Goal: Transaction & Acquisition: Book appointment/travel/reservation

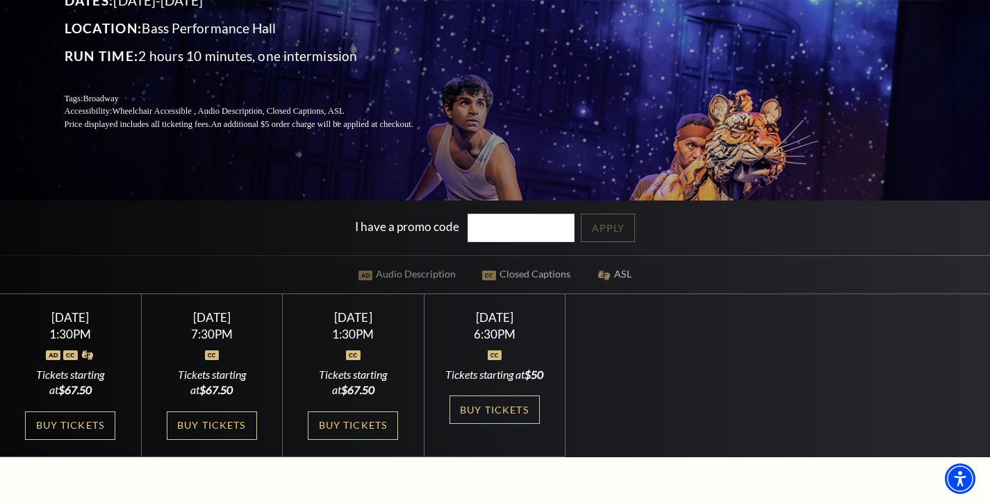
scroll to position [278, 0]
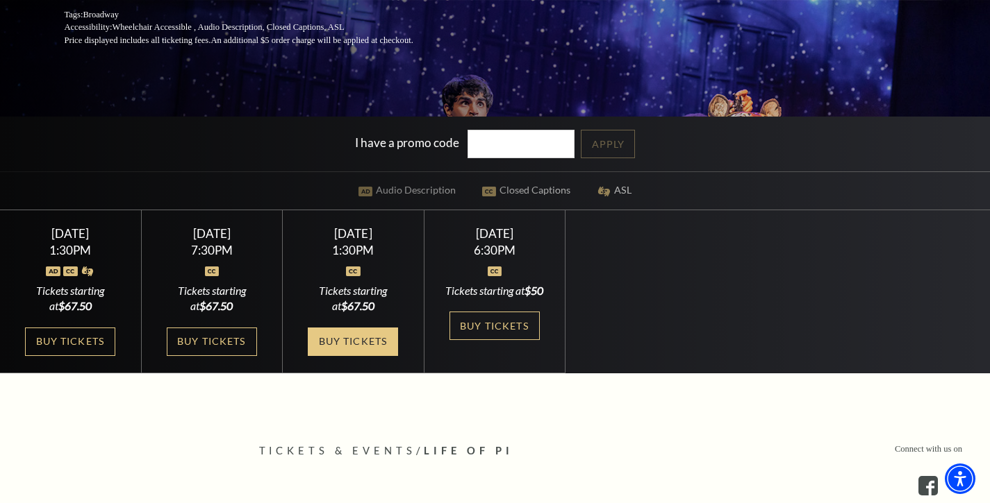
click at [350, 356] on link "Buy Tickets" at bounding box center [353, 342] width 90 height 28
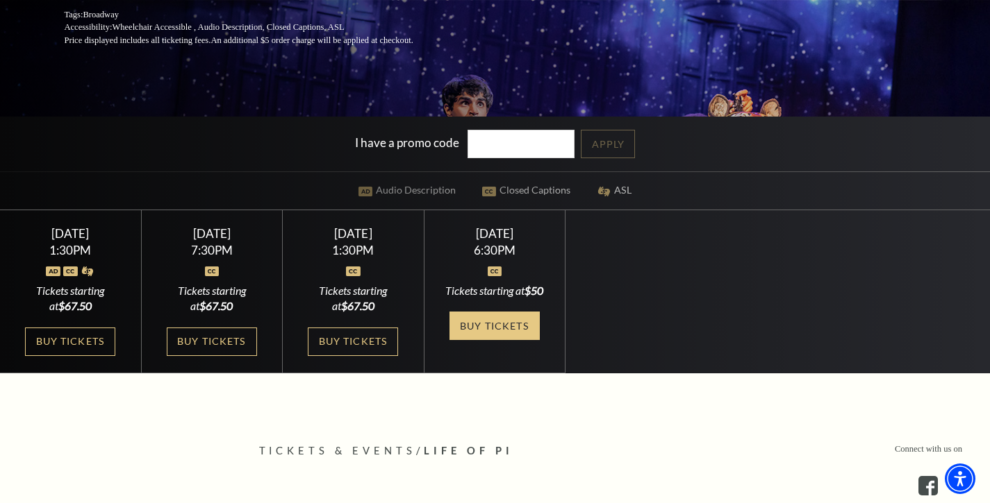
click at [492, 338] on link "Buy Tickets" at bounding box center [494, 326] width 90 height 28
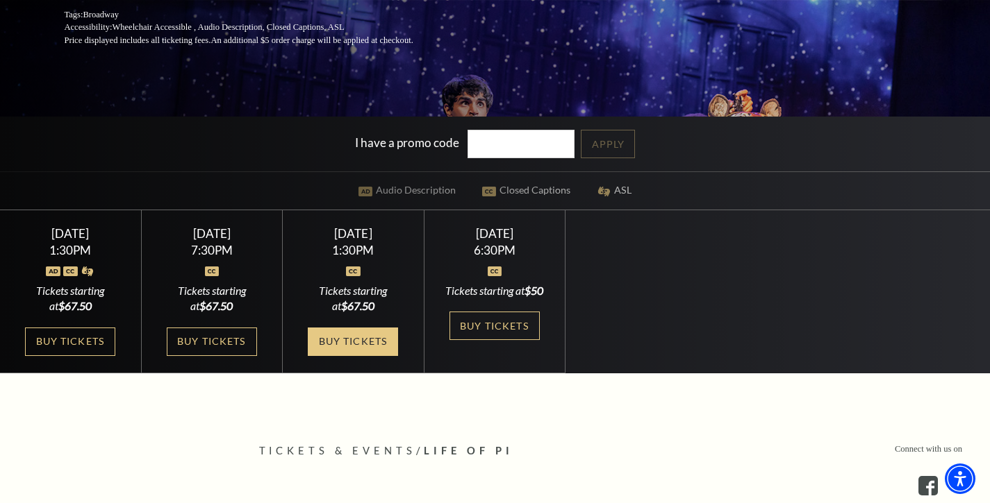
click at [351, 354] on link "Buy Tickets" at bounding box center [353, 342] width 90 height 28
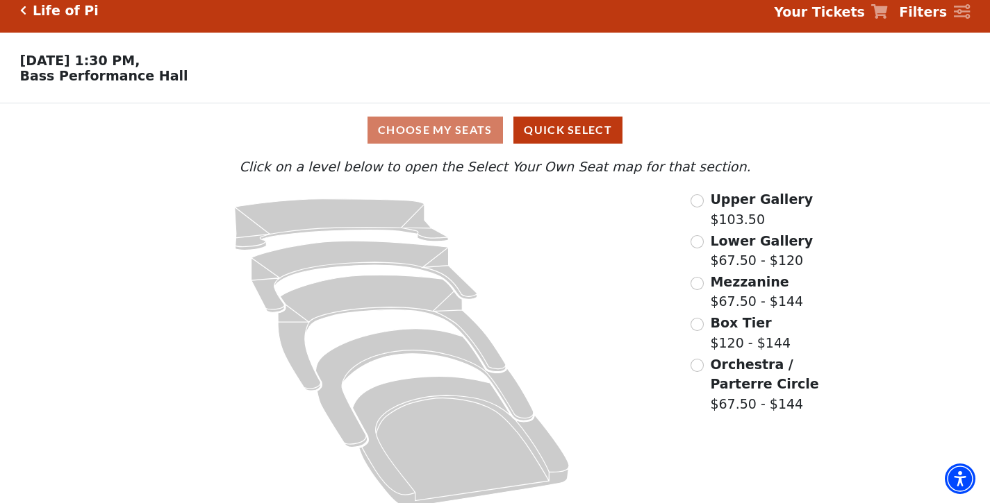
scroll to position [31, 0]
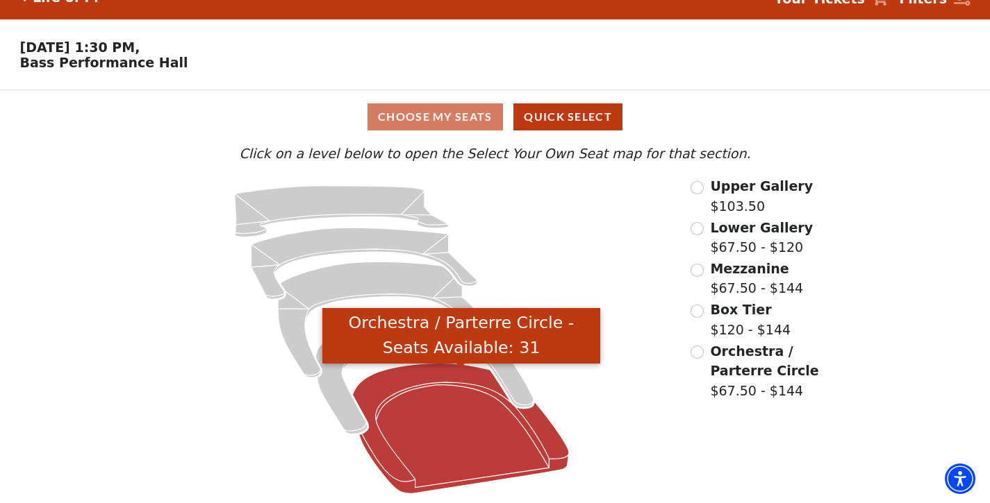
click at [438, 409] on icon "Orchestra / Parterre Circle - Seats Available: 31" at bounding box center [461, 429] width 217 height 131
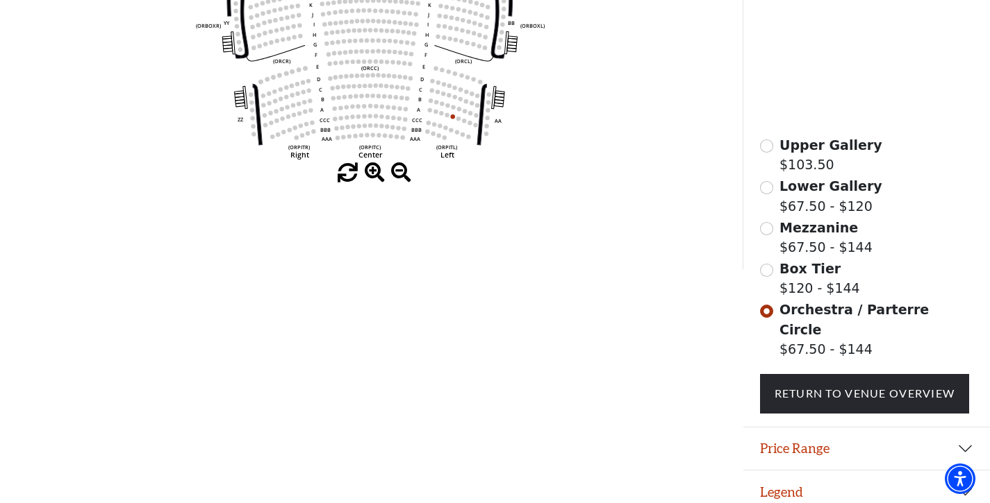
scroll to position [350, 0]
click at [802, 320] on span "Orchestra / Parterre Circle" at bounding box center [853, 318] width 149 height 35
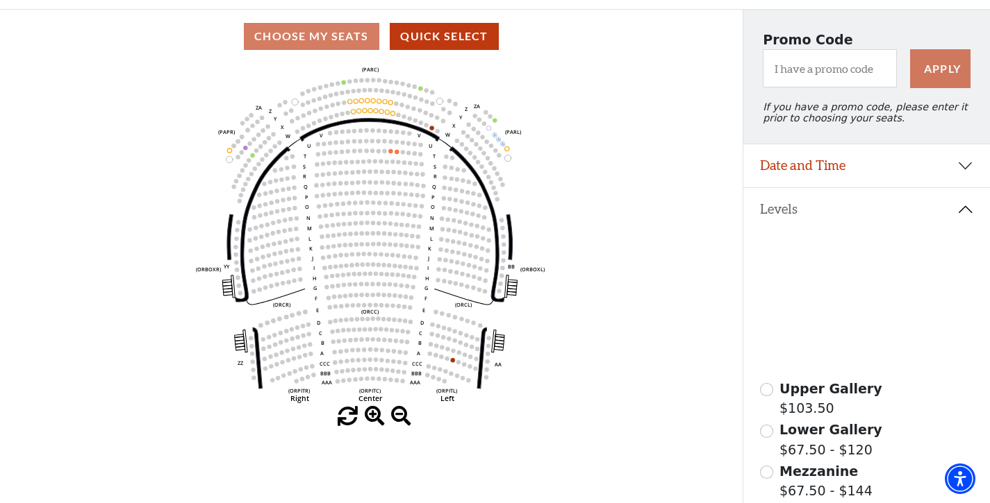
scroll to position [72, 0]
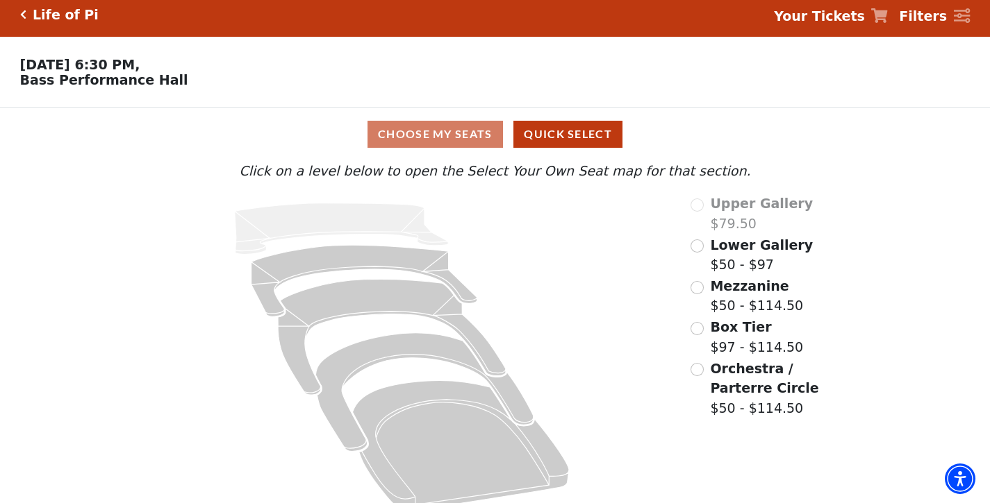
scroll to position [31, 0]
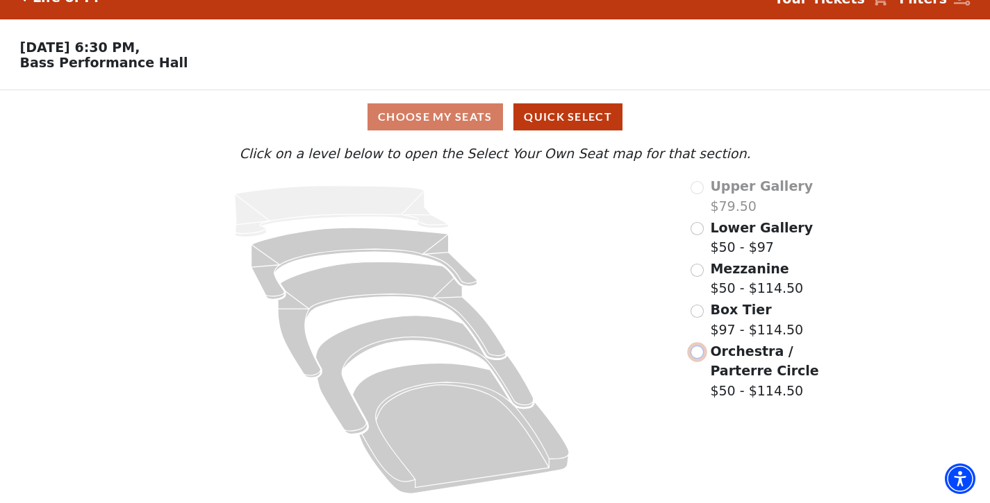
click at [695, 351] on input "Orchestra / Parterre Circle$50 - $114.50\a" at bounding box center [696, 352] width 13 height 13
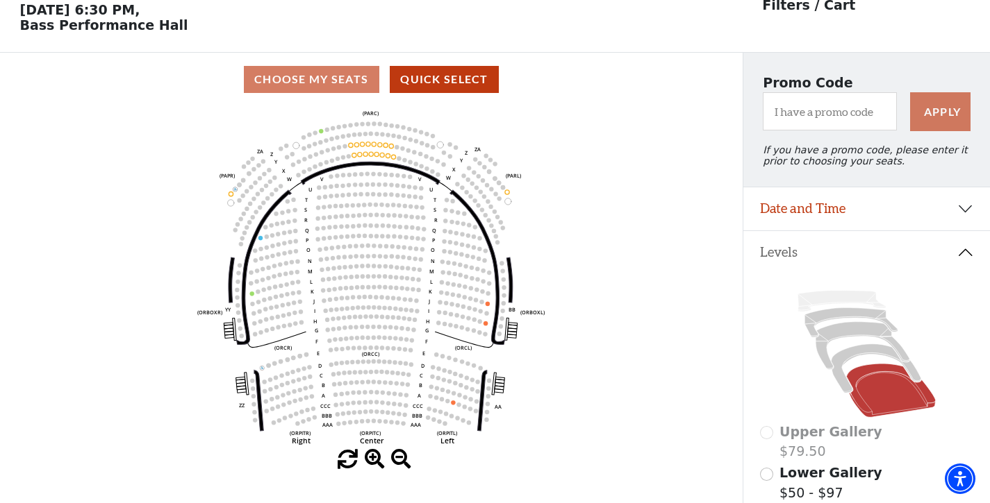
scroll to position [65, 0]
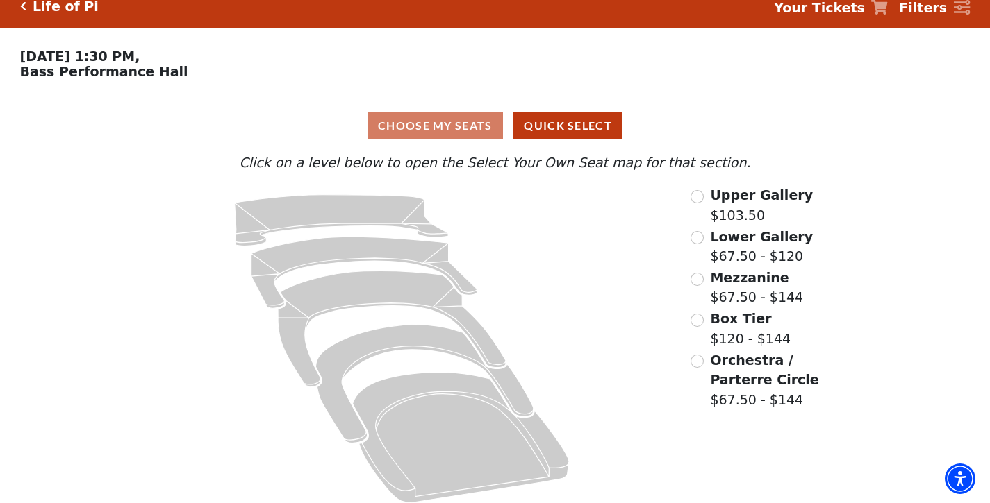
scroll to position [31, 0]
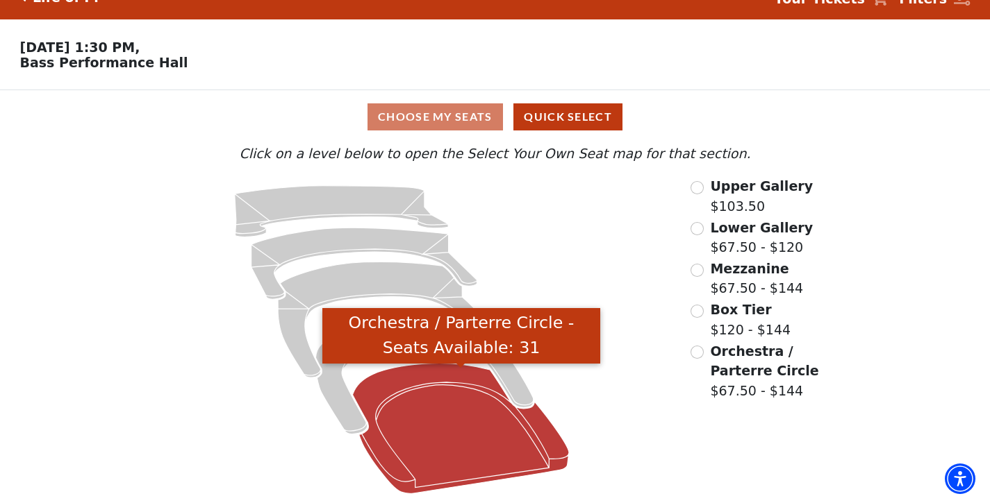
click at [427, 421] on icon "Orchestra / Parterre Circle - Seats Available: 31" at bounding box center [461, 429] width 217 height 131
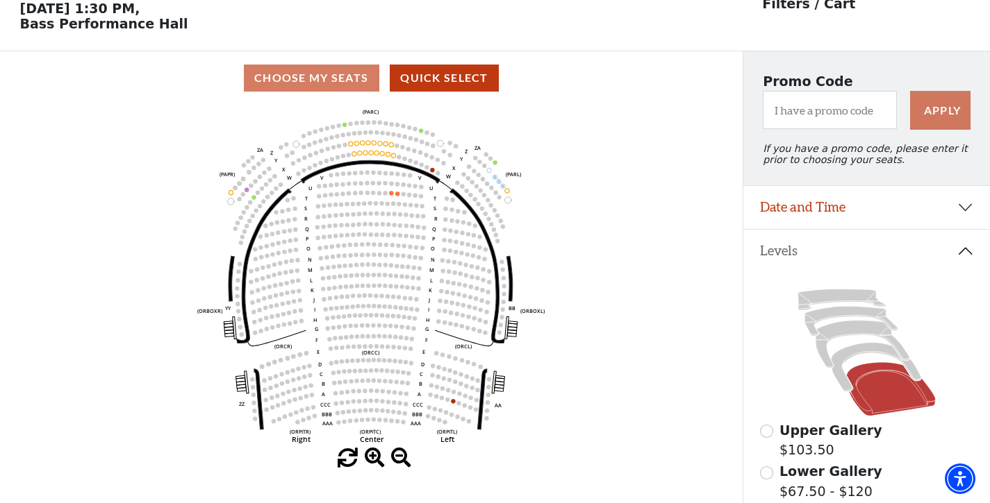
scroll to position [65, 0]
click at [395, 199] on icon "Left (ORPITL) Right (ORPITR) Center (ORPITC) ZZ AA YY BB ZA ZA (ORCL) (ORCR) (O…" at bounding box center [371, 276] width 668 height 344
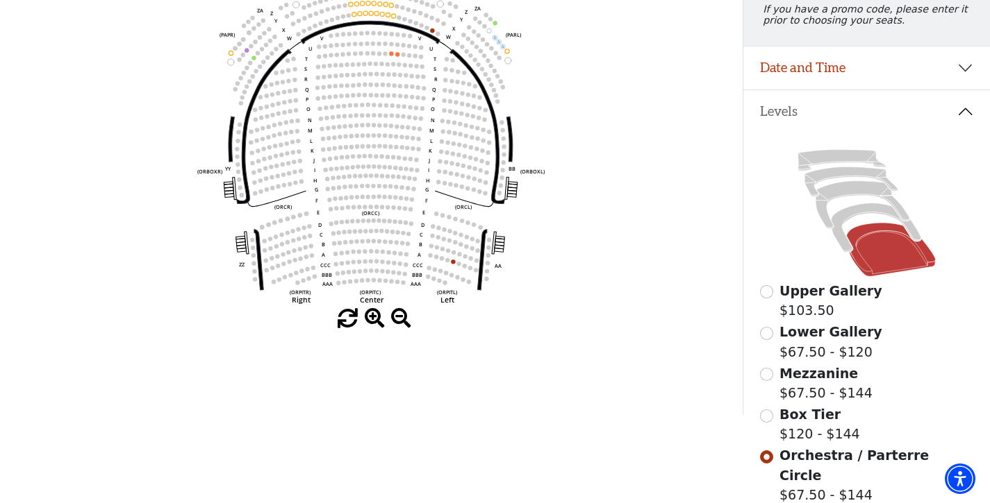
scroll to position [273, 0]
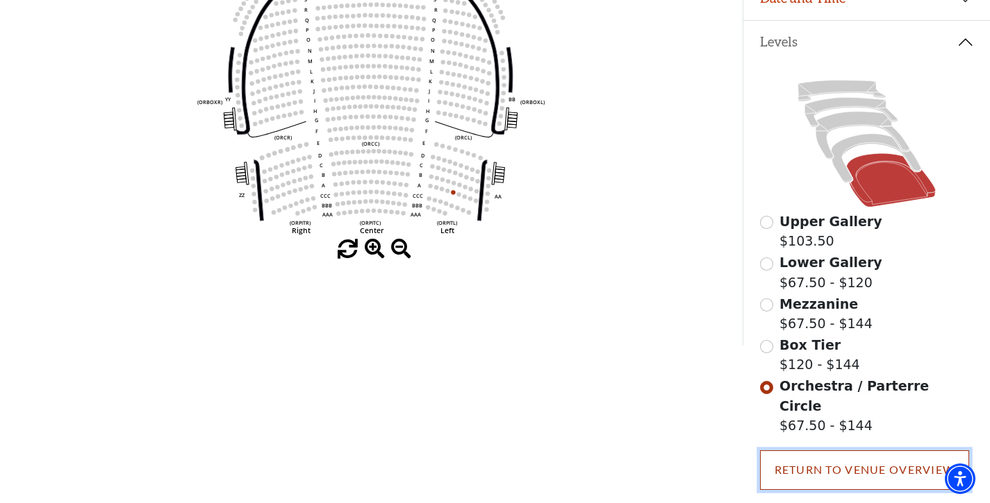
click at [822, 463] on link "Return To Venue Overview" at bounding box center [865, 470] width 210 height 39
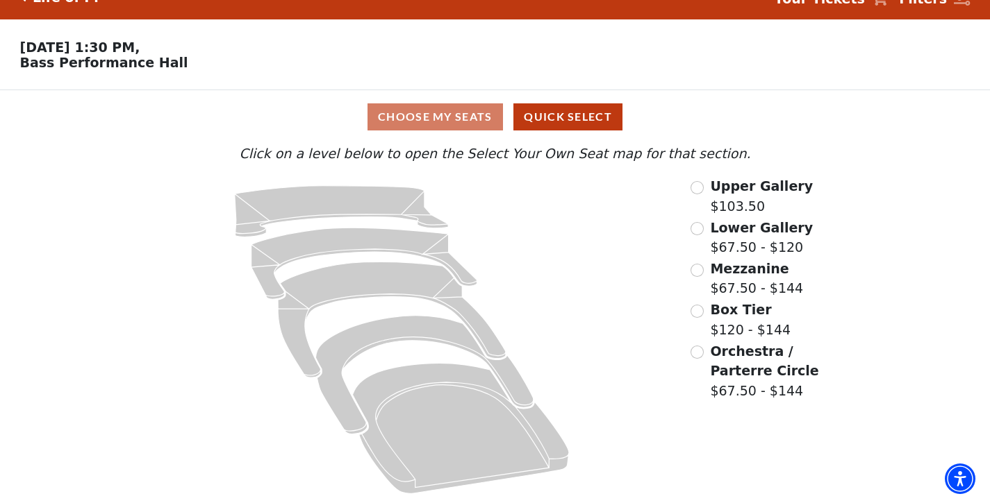
scroll to position [31, 0]
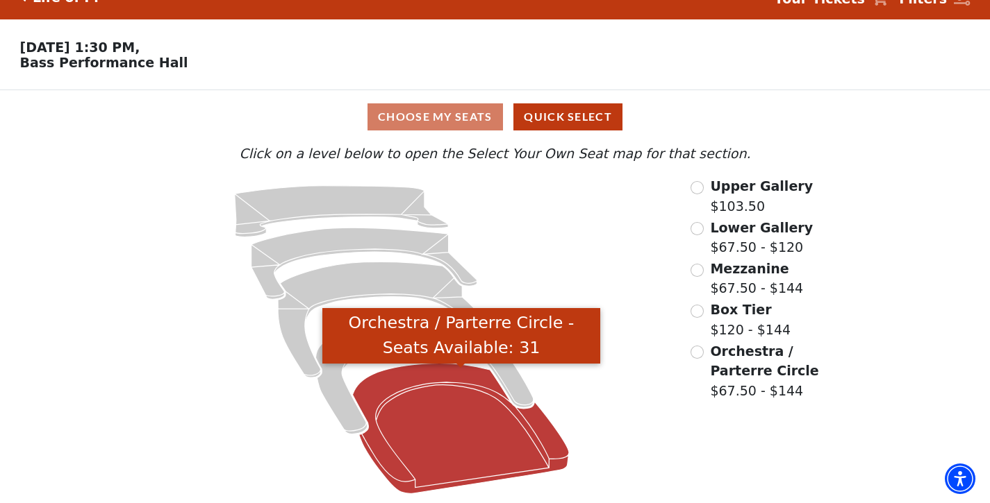
click at [451, 442] on icon "Orchestra / Parterre Circle - Seats Available: 31" at bounding box center [461, 429] width 217 height 131
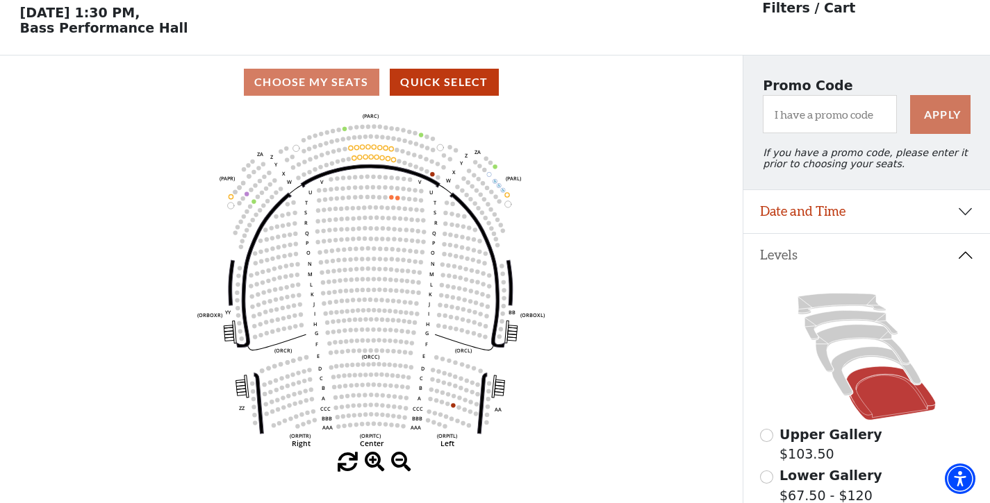
scroll to position [65, 0]
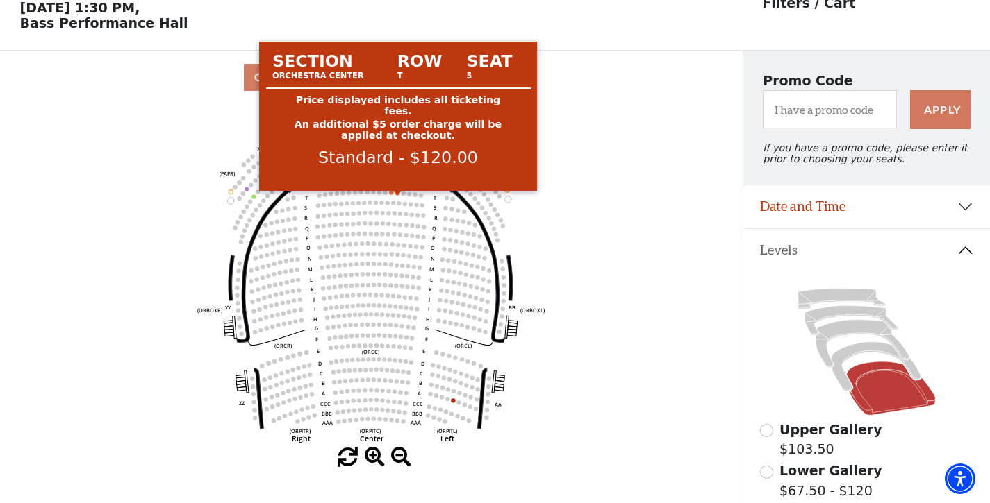
click at [397, 195] on circle at bounding box center [398, 193] width 4 height 4
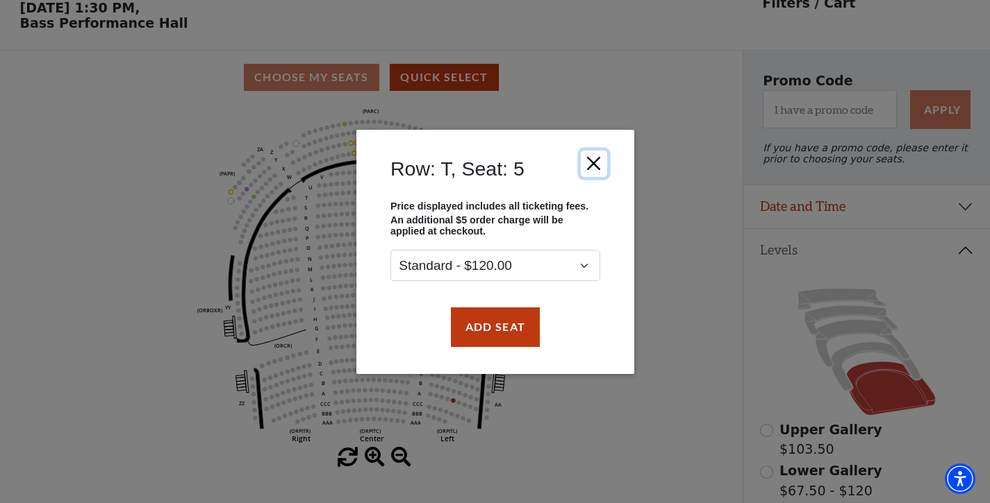
click at [587, 159] on button "Close" at bounding box center [593, 163] width 26 height 26
